Goal: Task Accomplishment & Management: Manage account settings

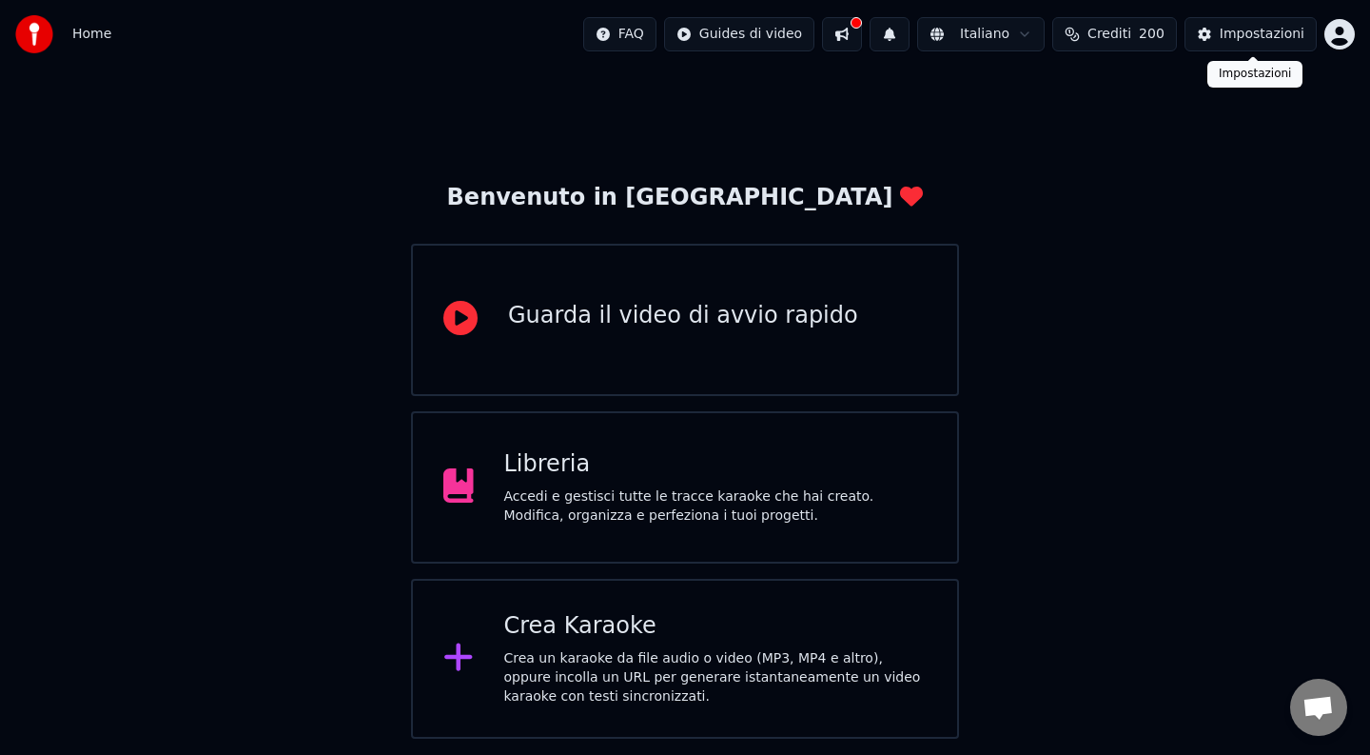
click at [1285, 37] on div "Impostazioni" at bounding box center [1262, 34] width 85 height 19
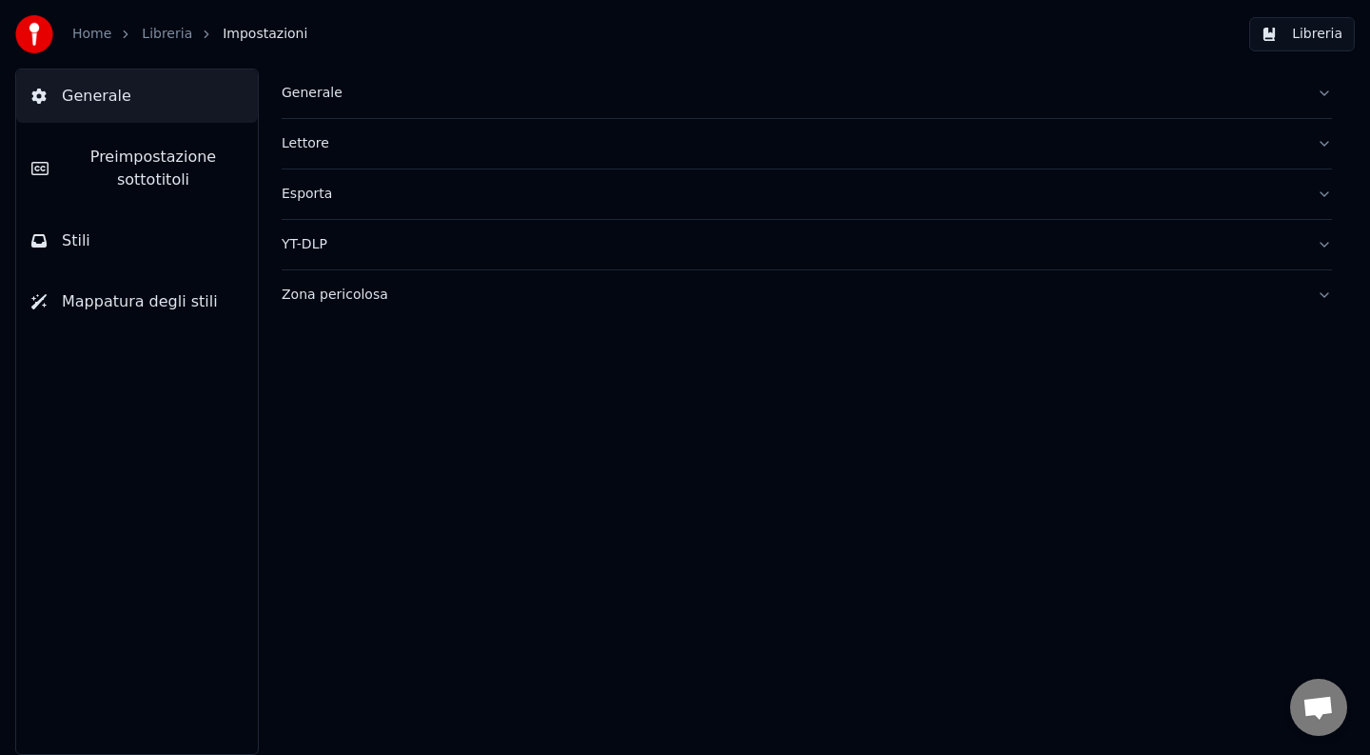
click at [401, 85] on div "Generale" at bounding box center [792, 93] width 1020 height 19
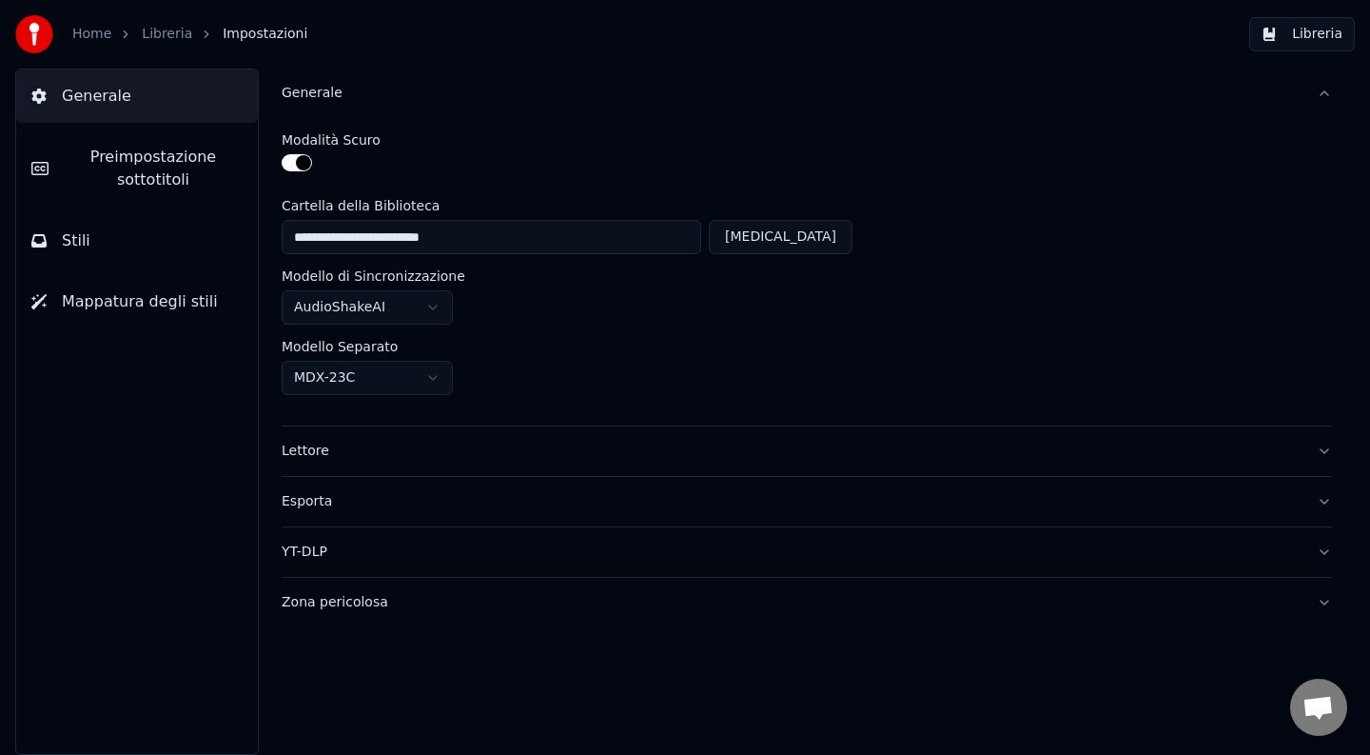
click at [401, 85] on div "Generale" at bounding box center [792, 93] width 1020 height 19
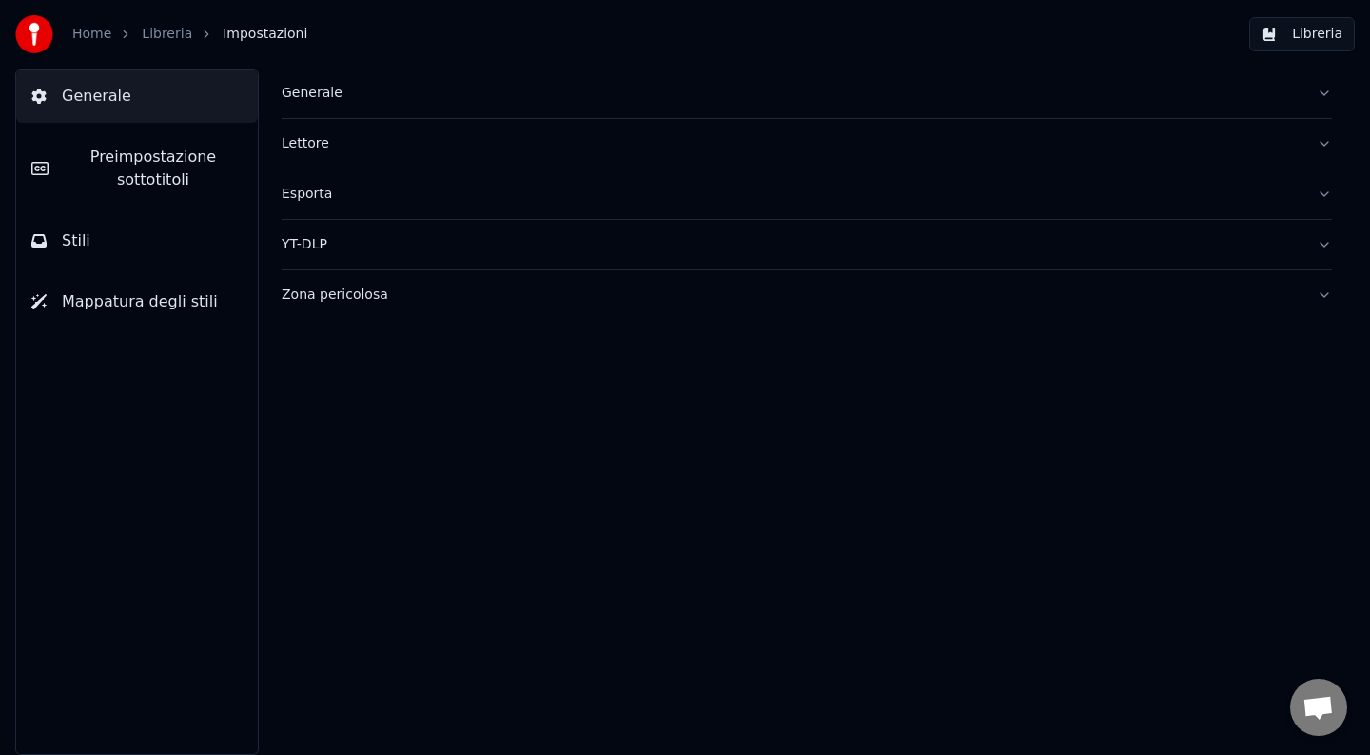
click at [37, 38] on img at bounding box center [34, 34] width 38 height 38
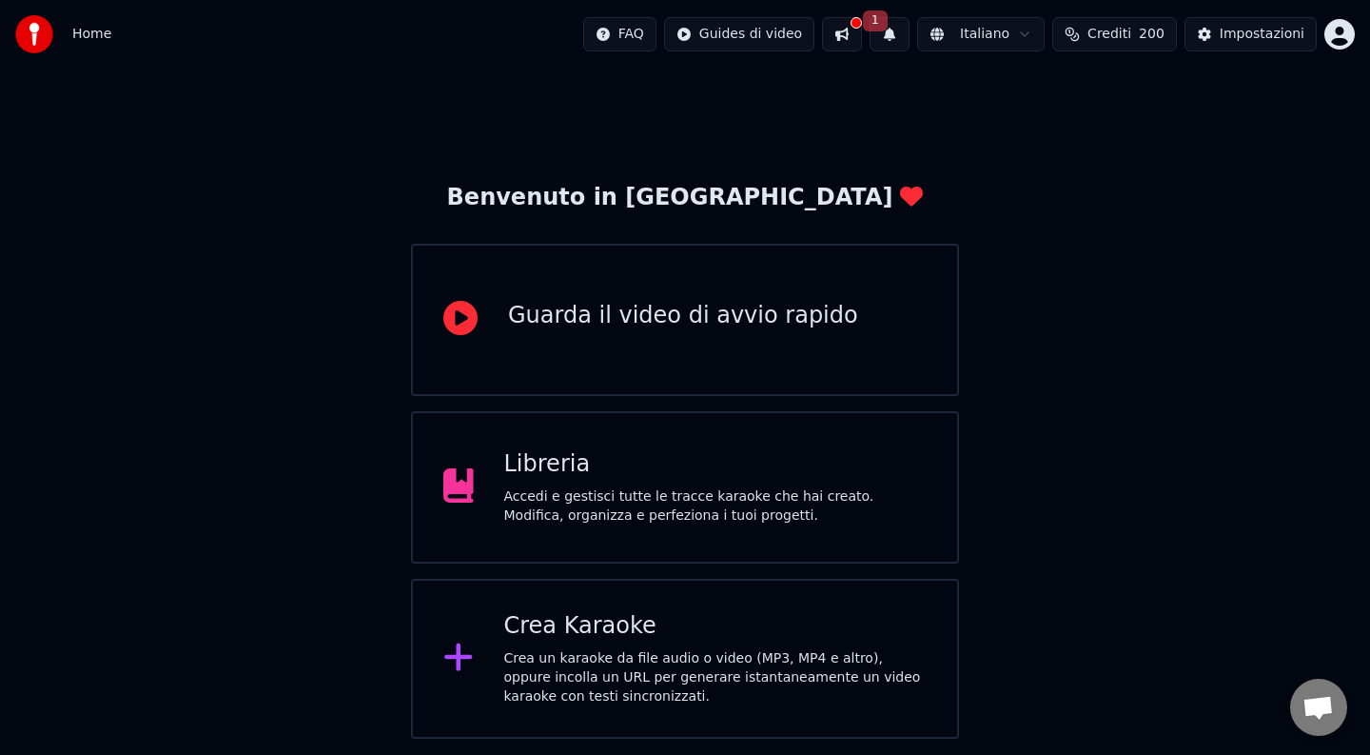
click at [1340, 32] on html "Home FAQ Guides di video 1 Italiano Crediti 200 Impostazioni Benvenuto in [GEOG…" at bounding box center [685, 369] width 1370 height 738
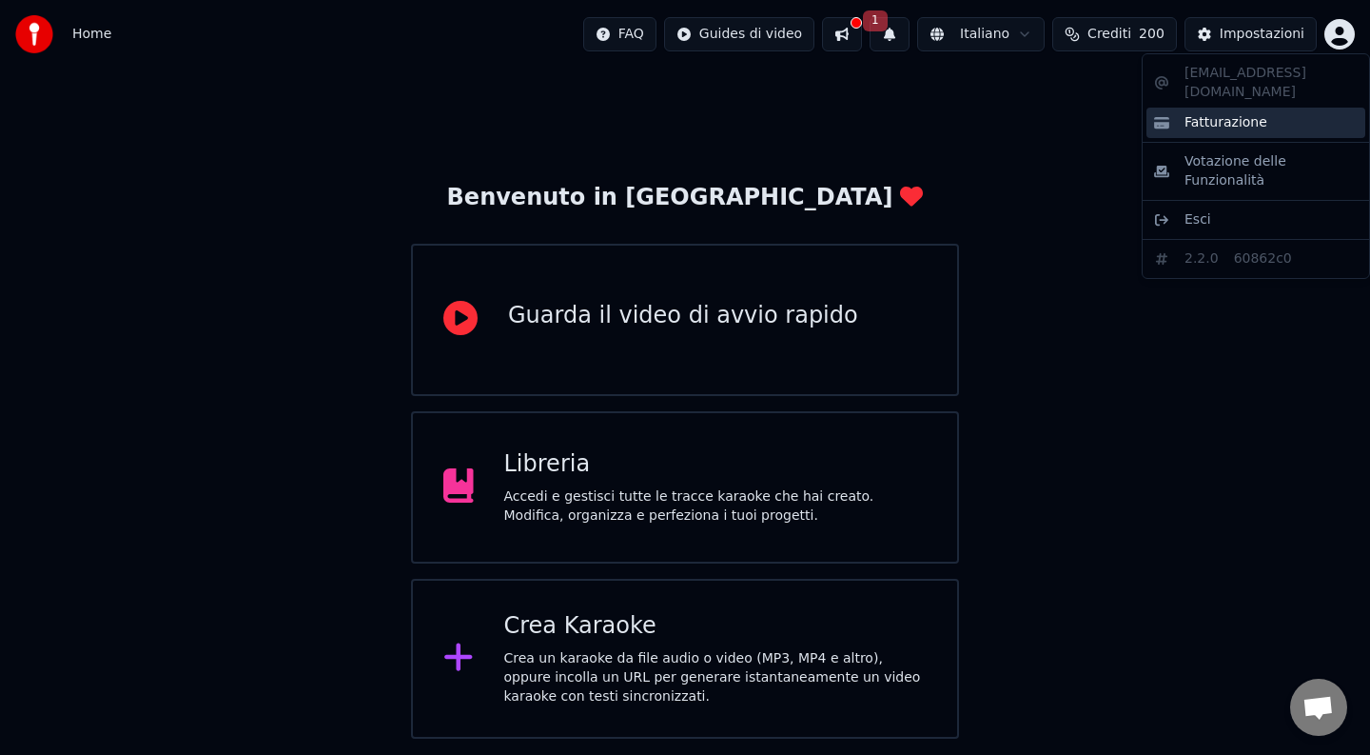
click at [1297, 108] on div "Fatturazione" at bounding box center [1256, 123] width 219 height 30
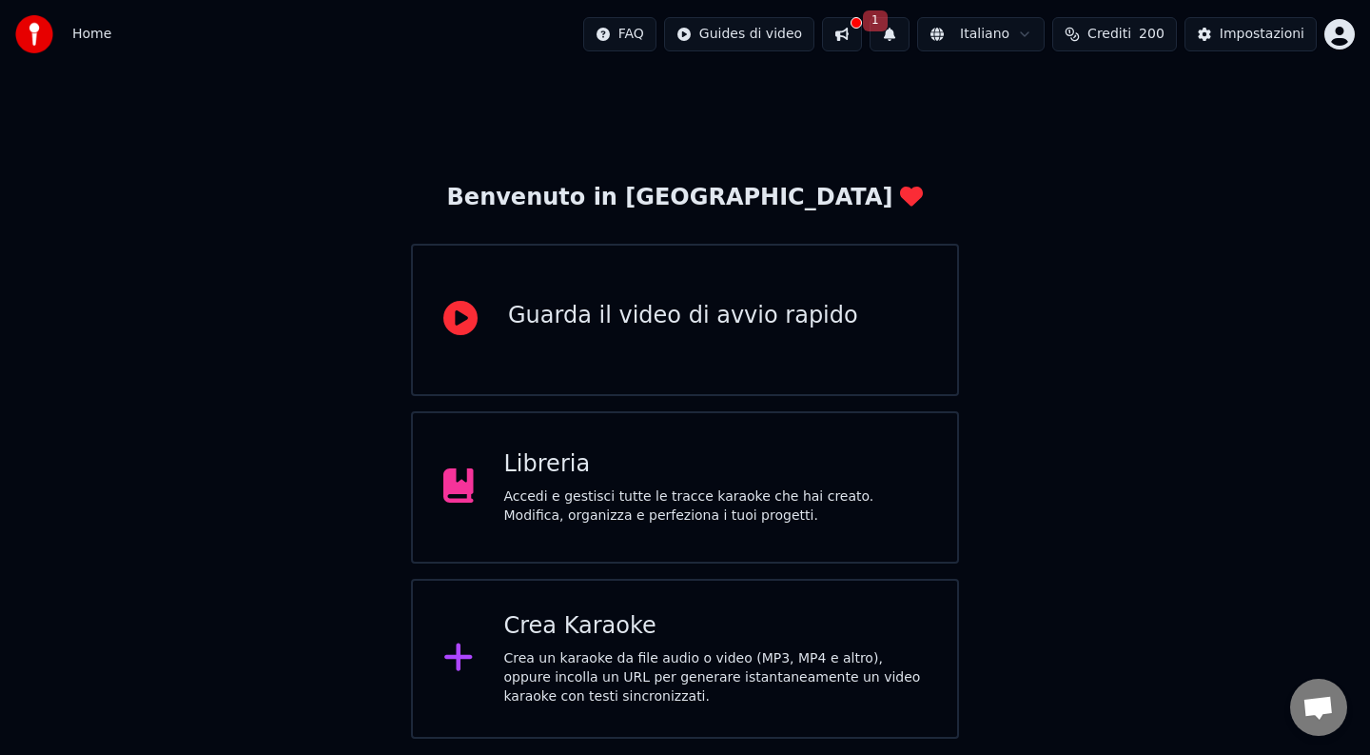
click at [856, 29] on button at bounding box center [842, 34] width 40 height 34
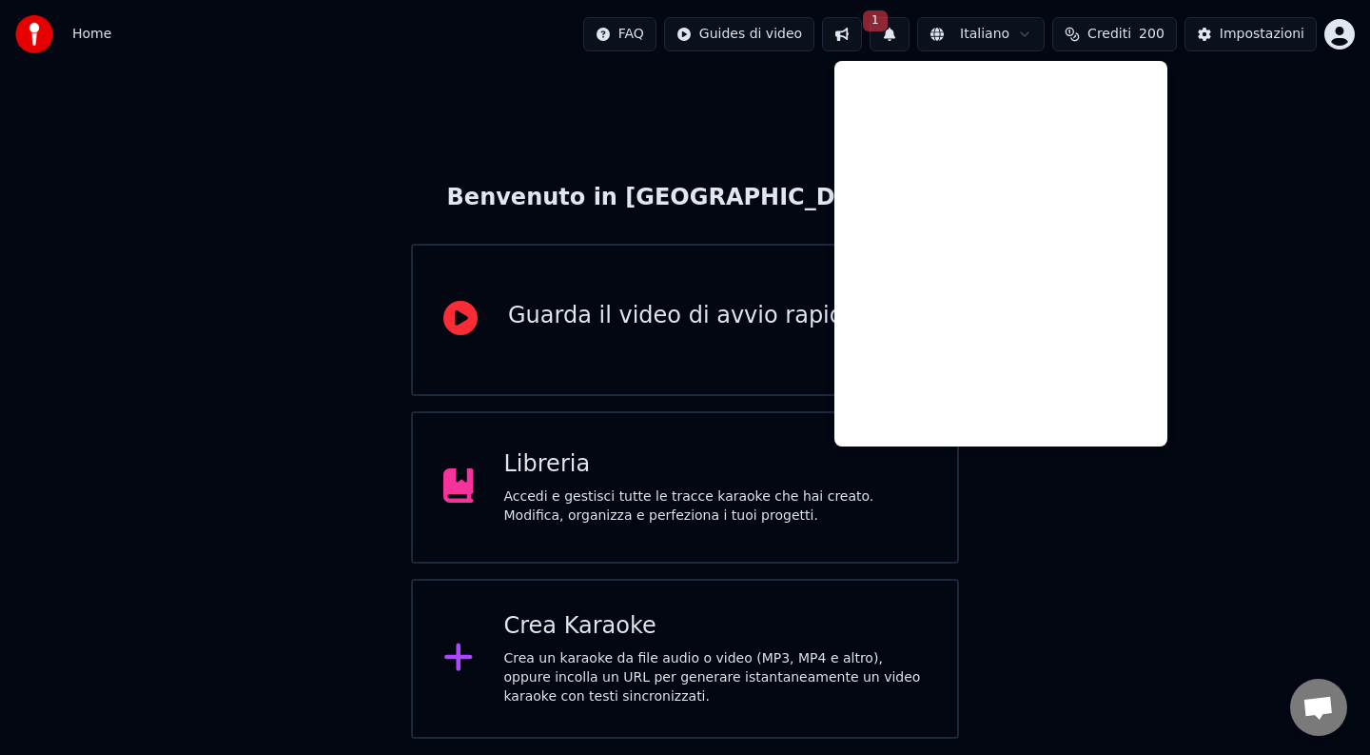
click at [856, 29] on button at bounding box center [842, 34] width 40 height 34
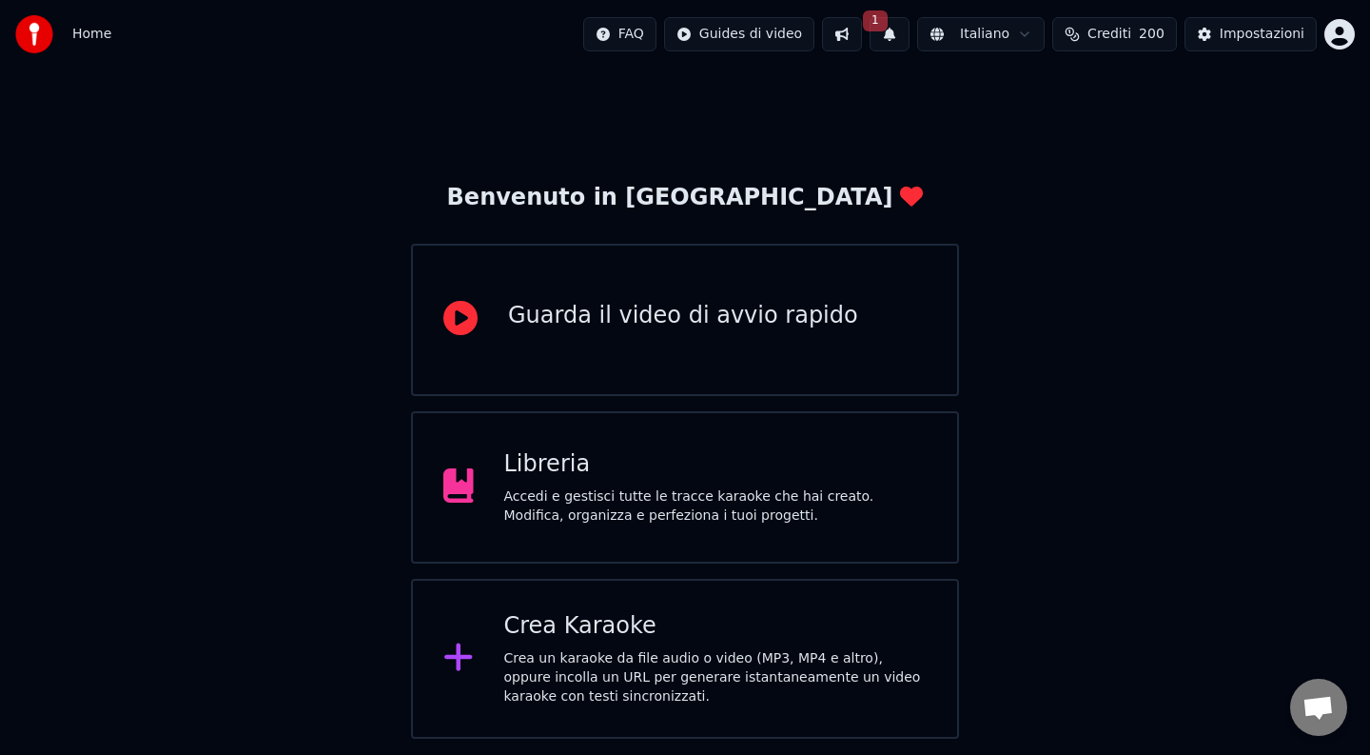
click at [1131, 39] on span "Crediti" at bounding box center [1110, 34] width 44 height 19
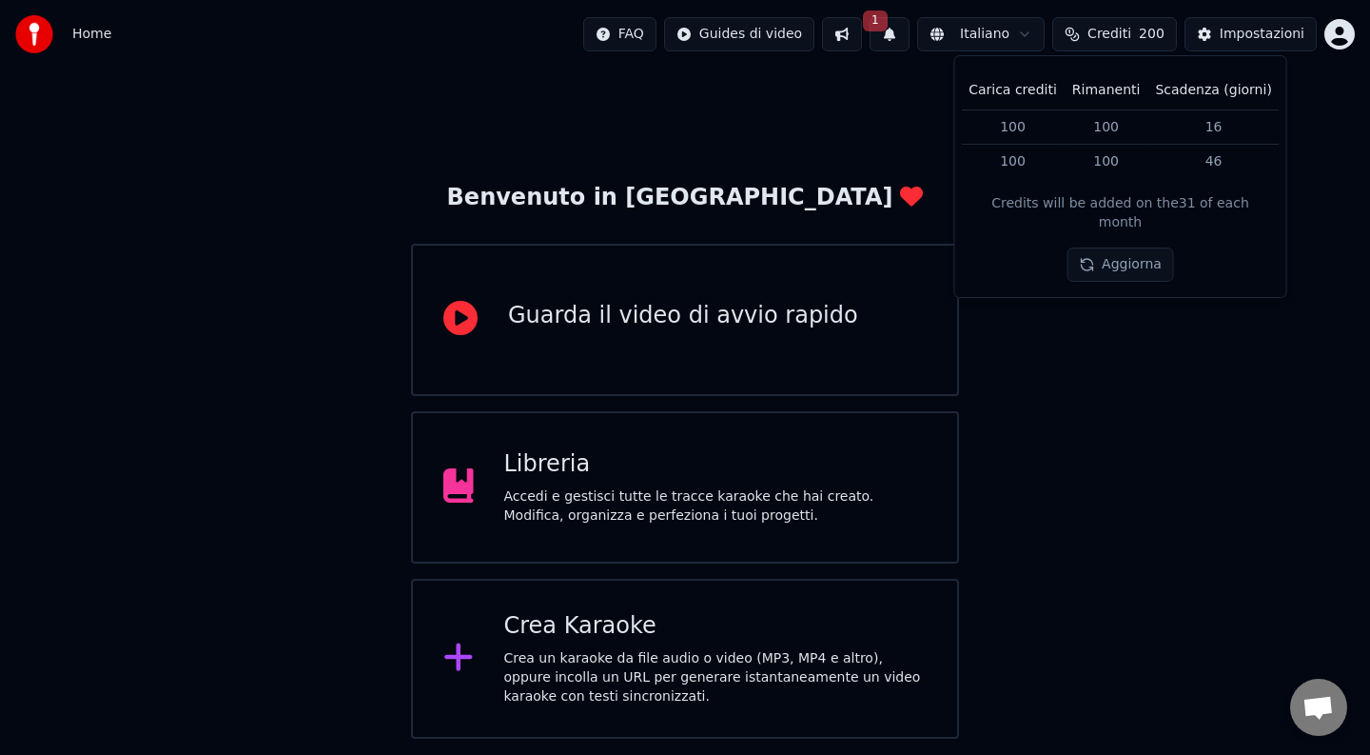
click at [1059, 40] on button "Crediti 200" at bounding box center [1114, 34] width 125 height 34
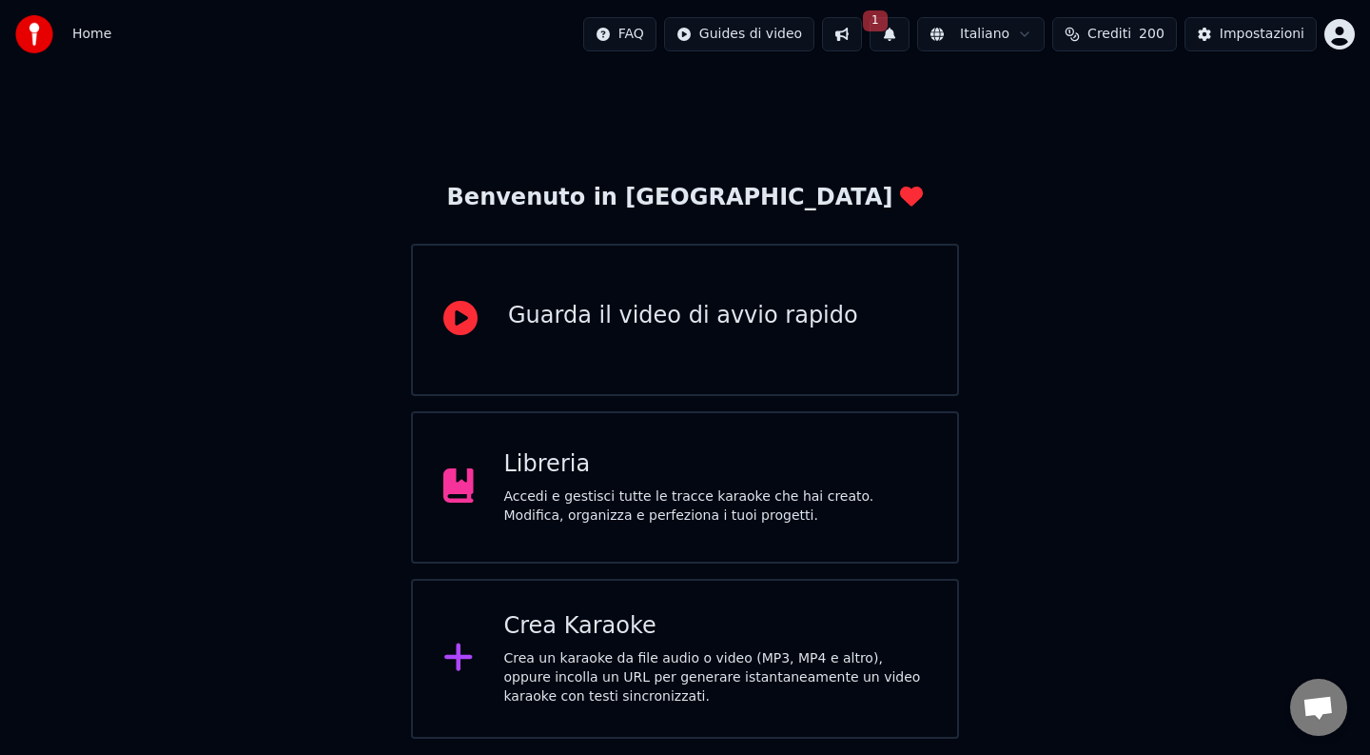
click at [1026, 38] on html "Home FAQ Guides di video 1 Italiano Crediti 200 Impostazioni Benvenuto in [GEOG…" at bounding box center [685, 369] width 1370 height 738
click at [1247, 37] on div "Impostazioni" at bounding box center [1262, 34] width 85 height 19
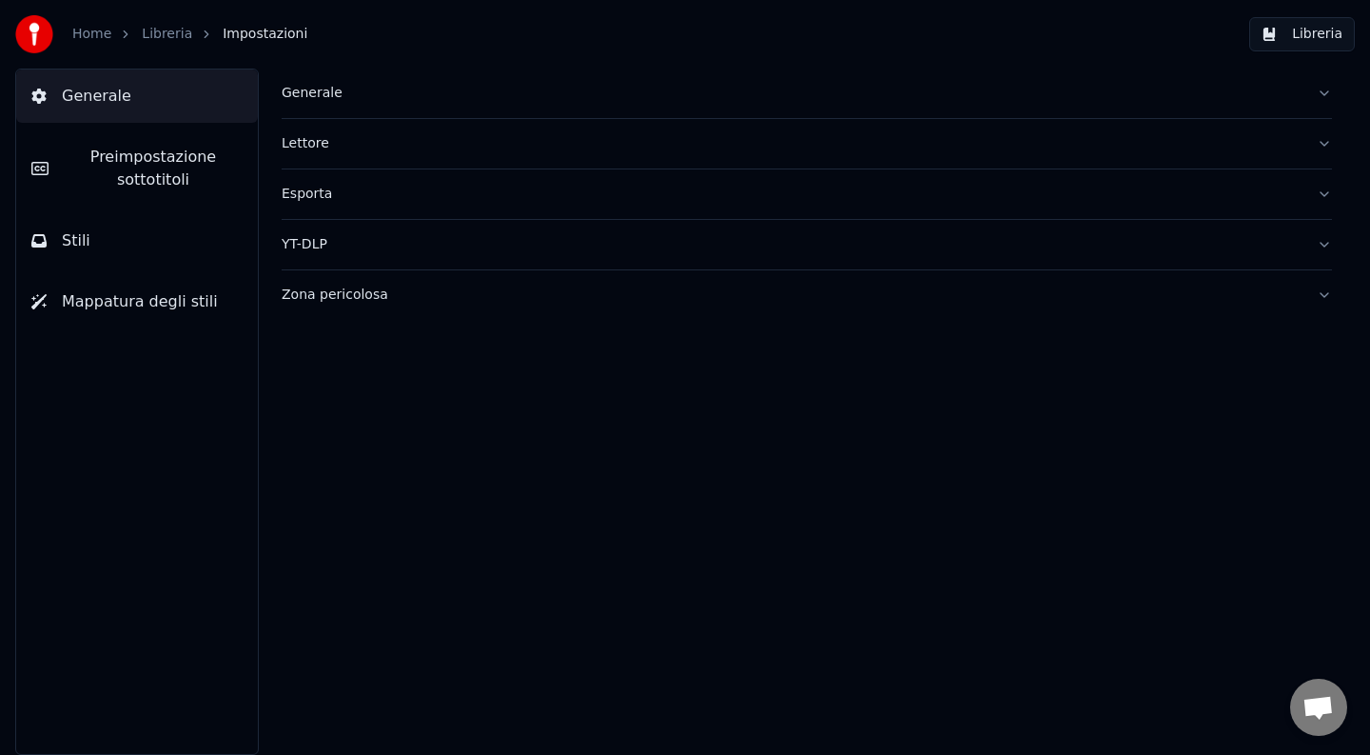
click at [423, 254] on button "YT-DLP" at bounding box center [807, 244] width 1051 height 49
click at [423, 206] on button "Esporta" at bounding box center [807, 193] width 1051 height 49
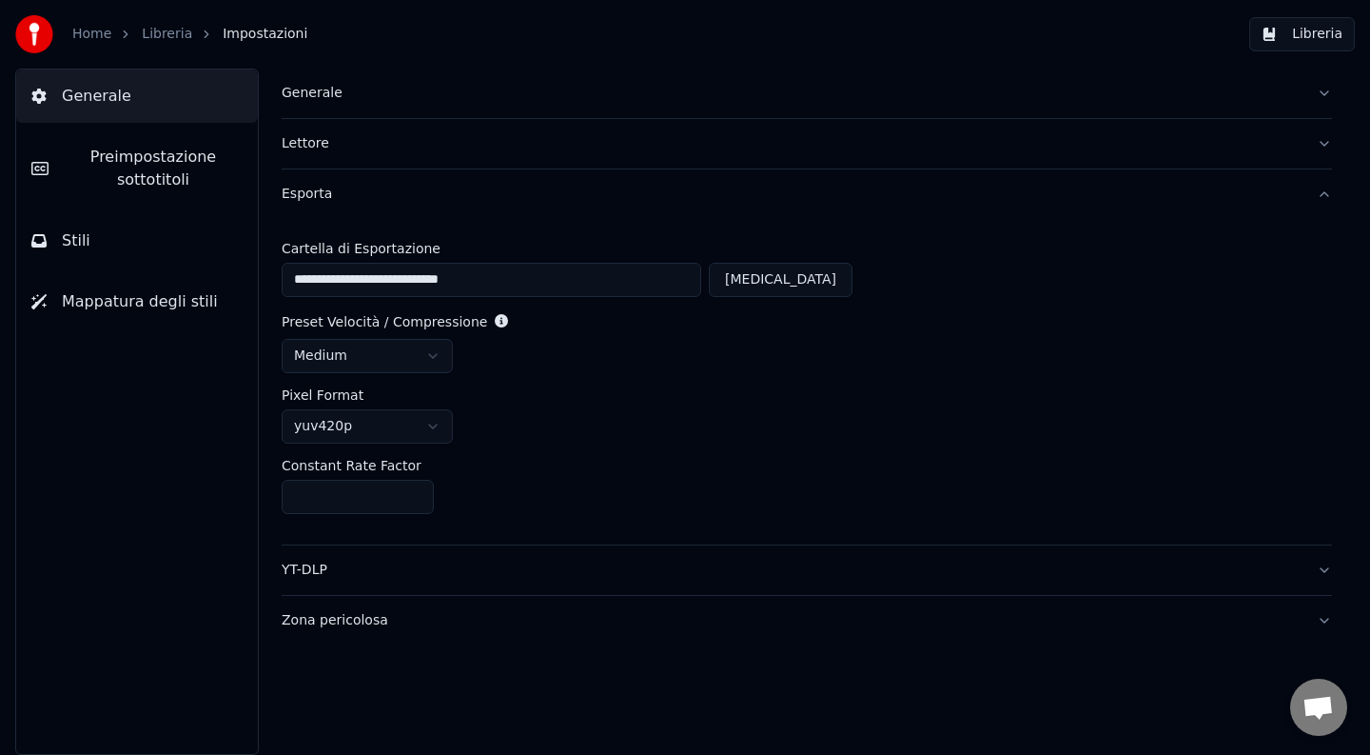
click at [412, 434] on html "**********" at bounding box center [685, 377] width 1370 height 755
click at [418, 430] on html "**********" at bounding box center [685, 377] width 1370 height 755
click at [421, 369] on html "**********" at bounding box center [685, 377] width 1370 height 755
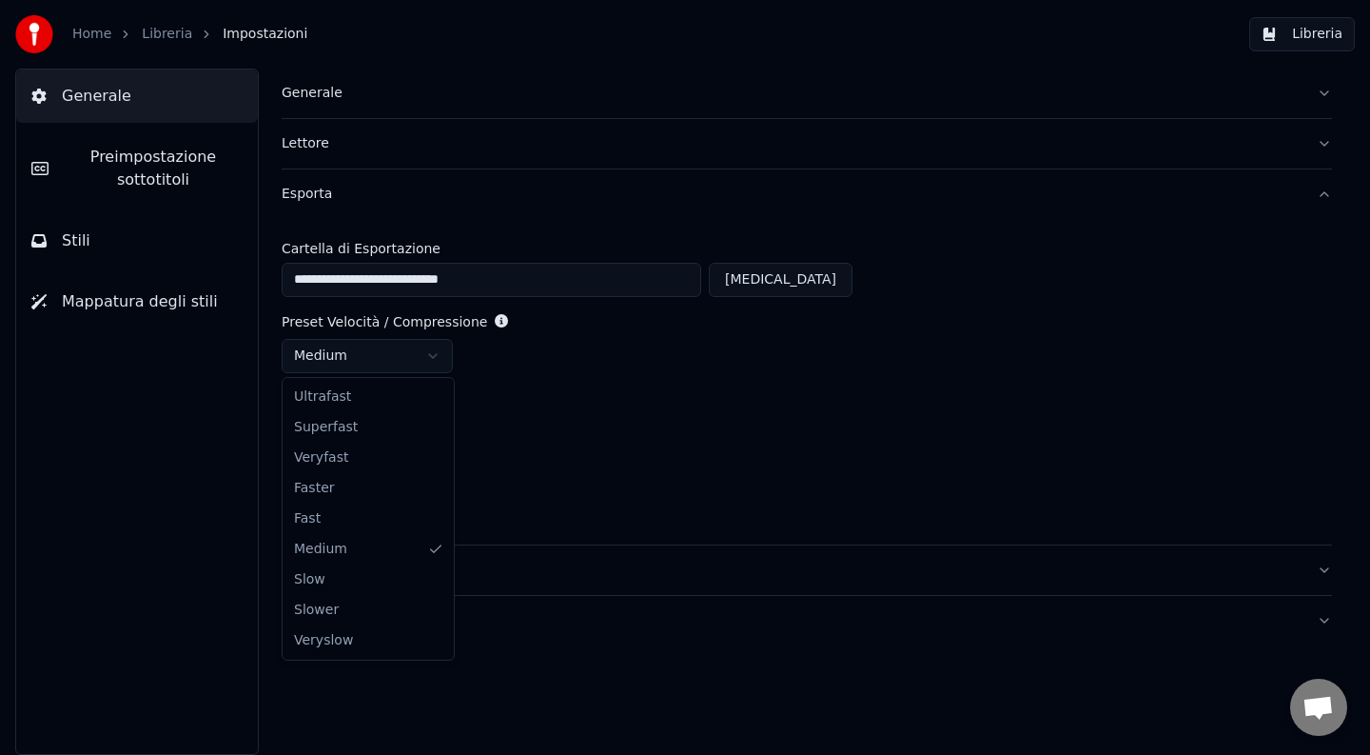
click at [421, 369] on html "**********" at bounding box center [685, 377] width 1370 height 755
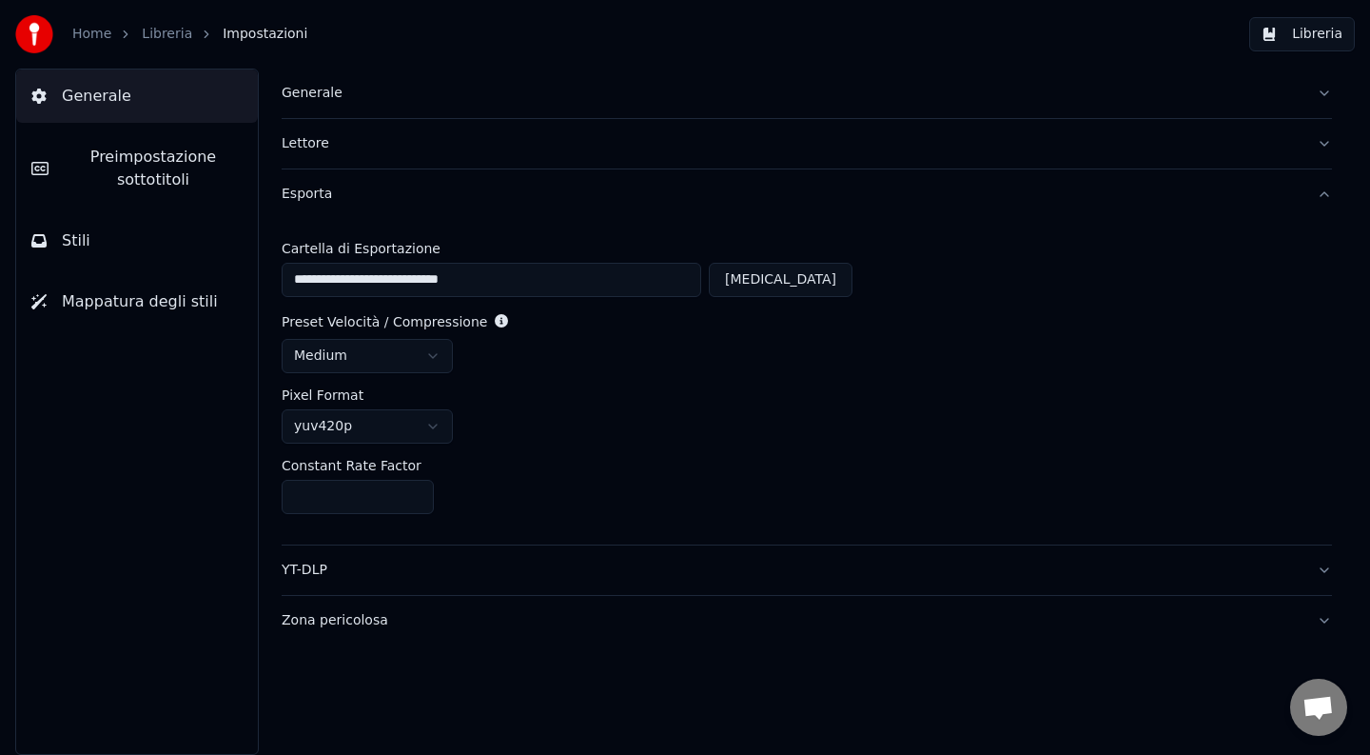
click at [108, 242] on button "Stili" at bounding box center [137, 240] width 242 height 53
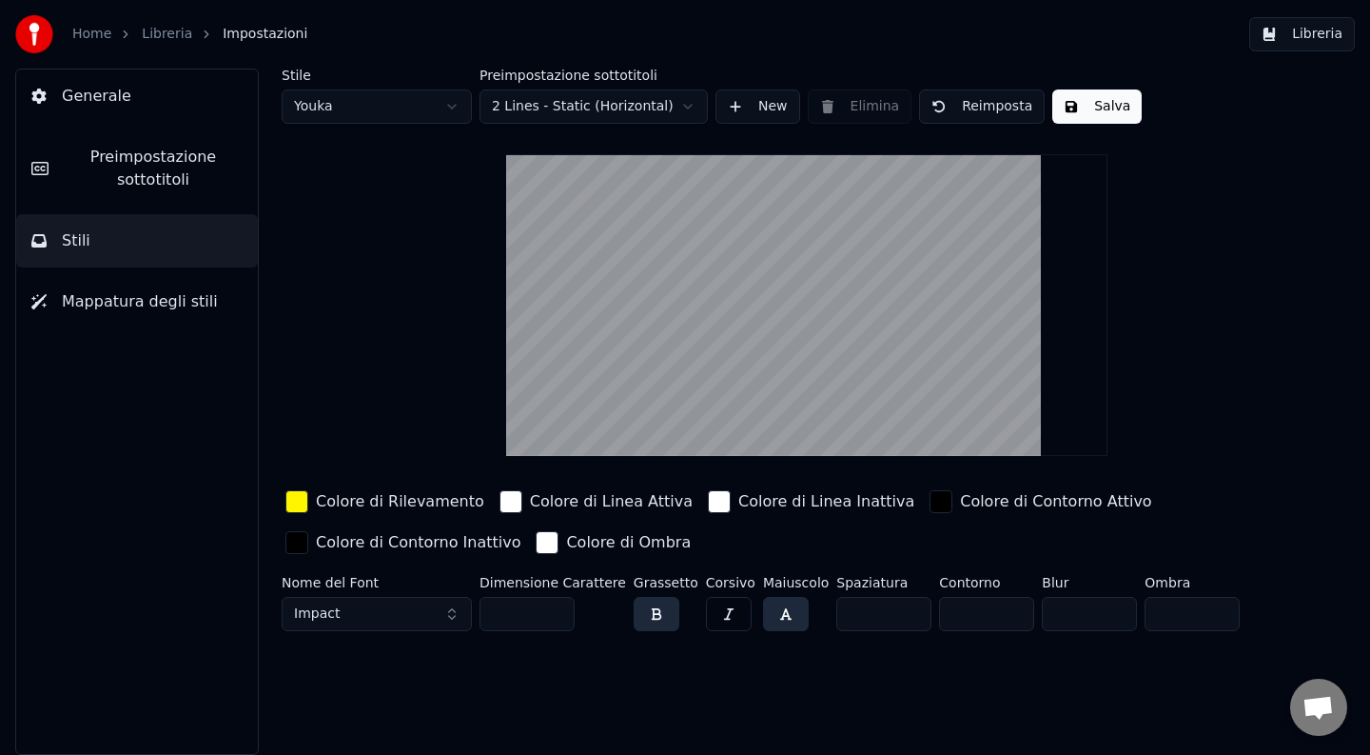
click at [147, 152] on span "Preimpostazione sottotitoli" at bounding box center [153, 169] width 179 height 46
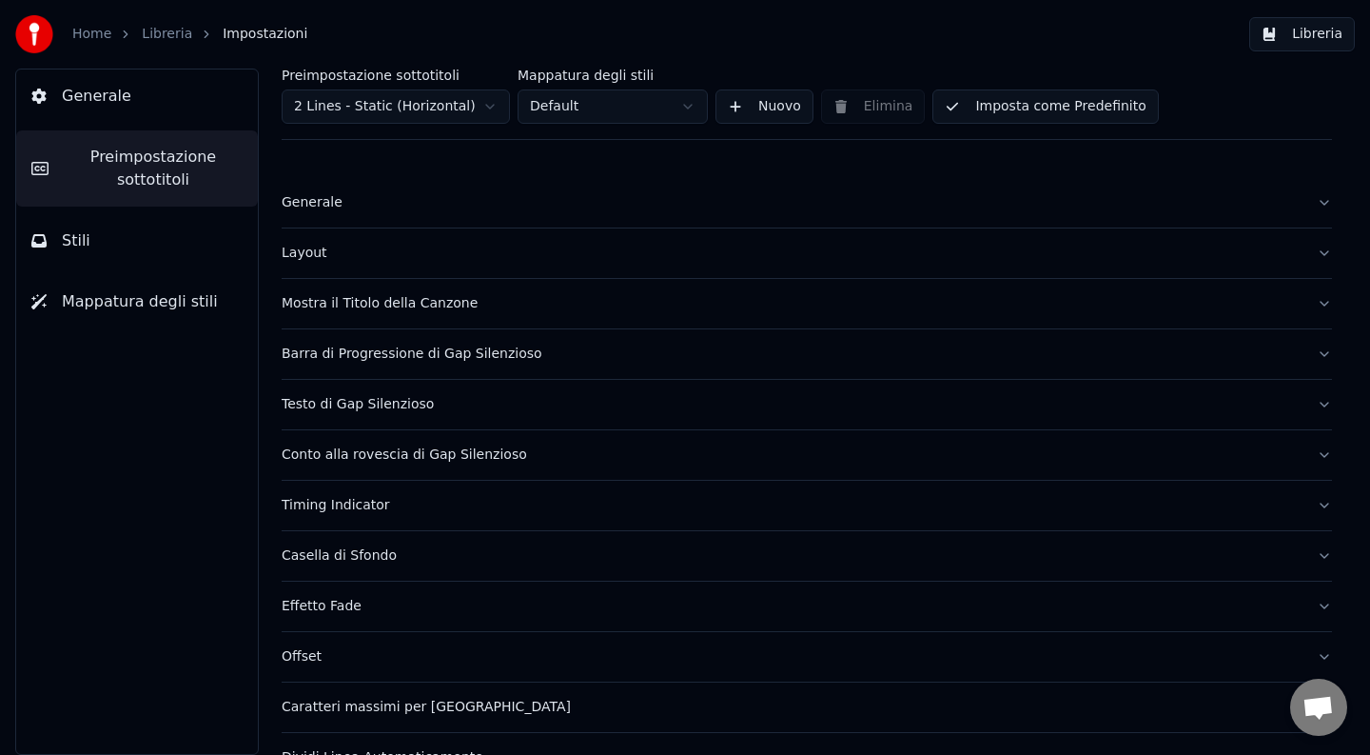
click at [143, 100] on button "Generale" at bounding box center [137, 95] width 242 height 53
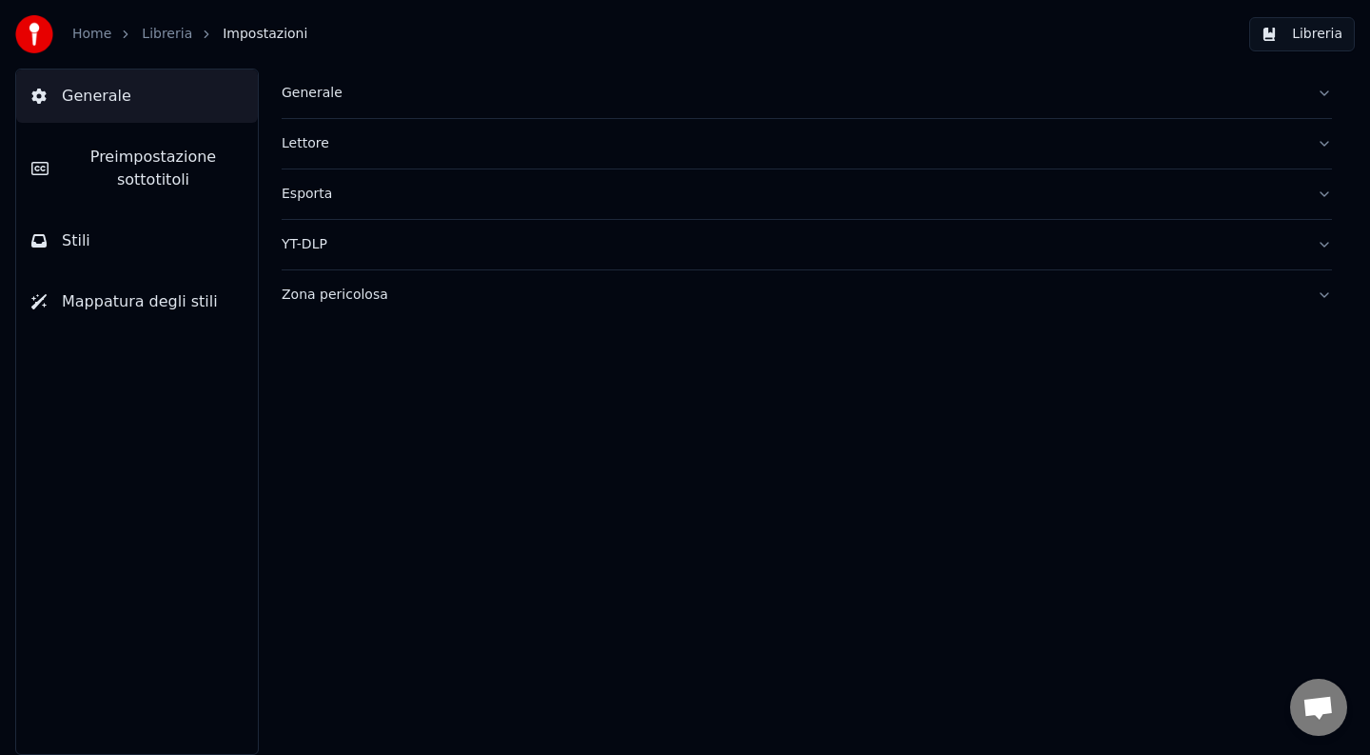
click at [161, 38] on link "Libreria" at bounding box center [167, 34] width 50 height 19
